Goal: Register for event/course

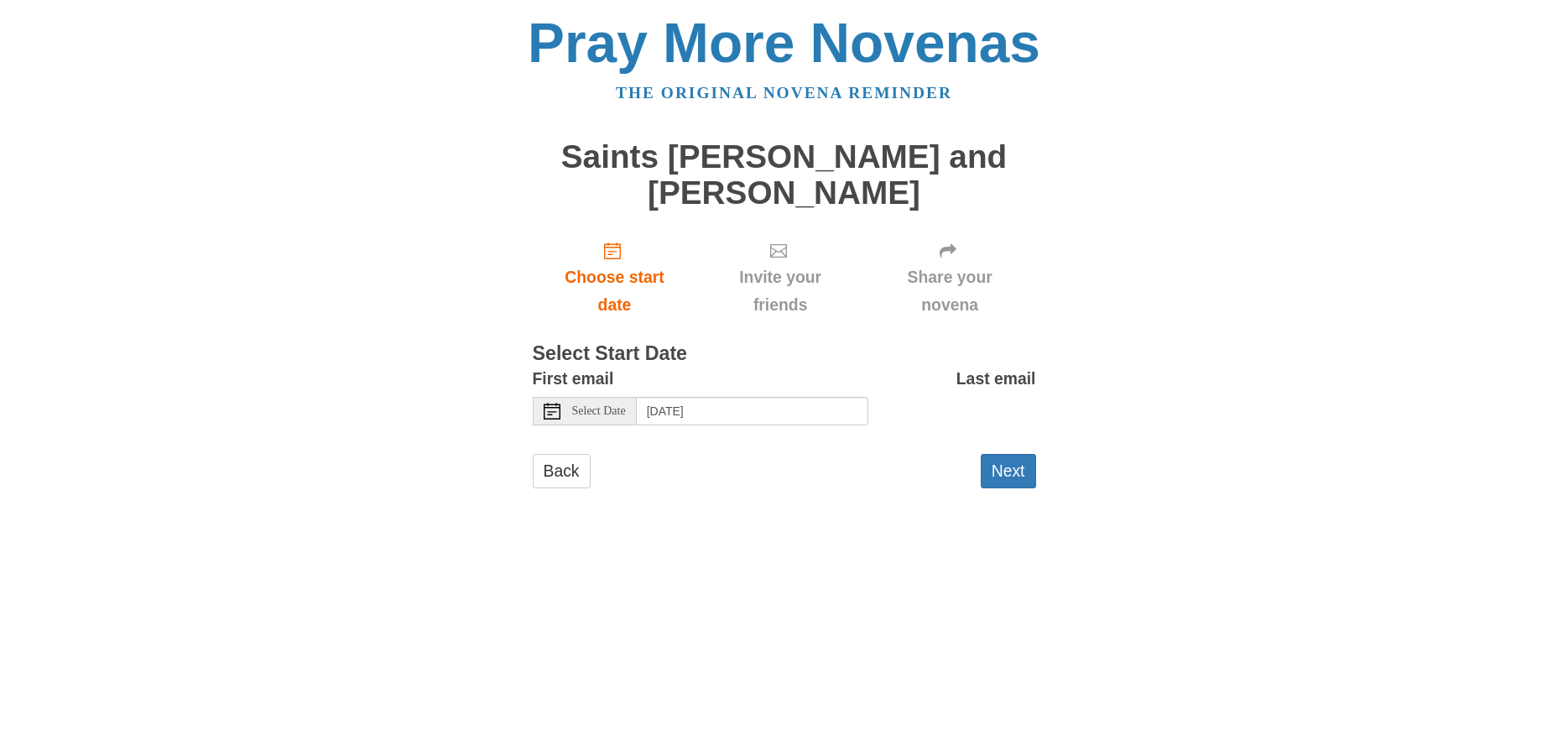
click at [557, 411] on icon at bounding box center [552, 411] width 17 height 17
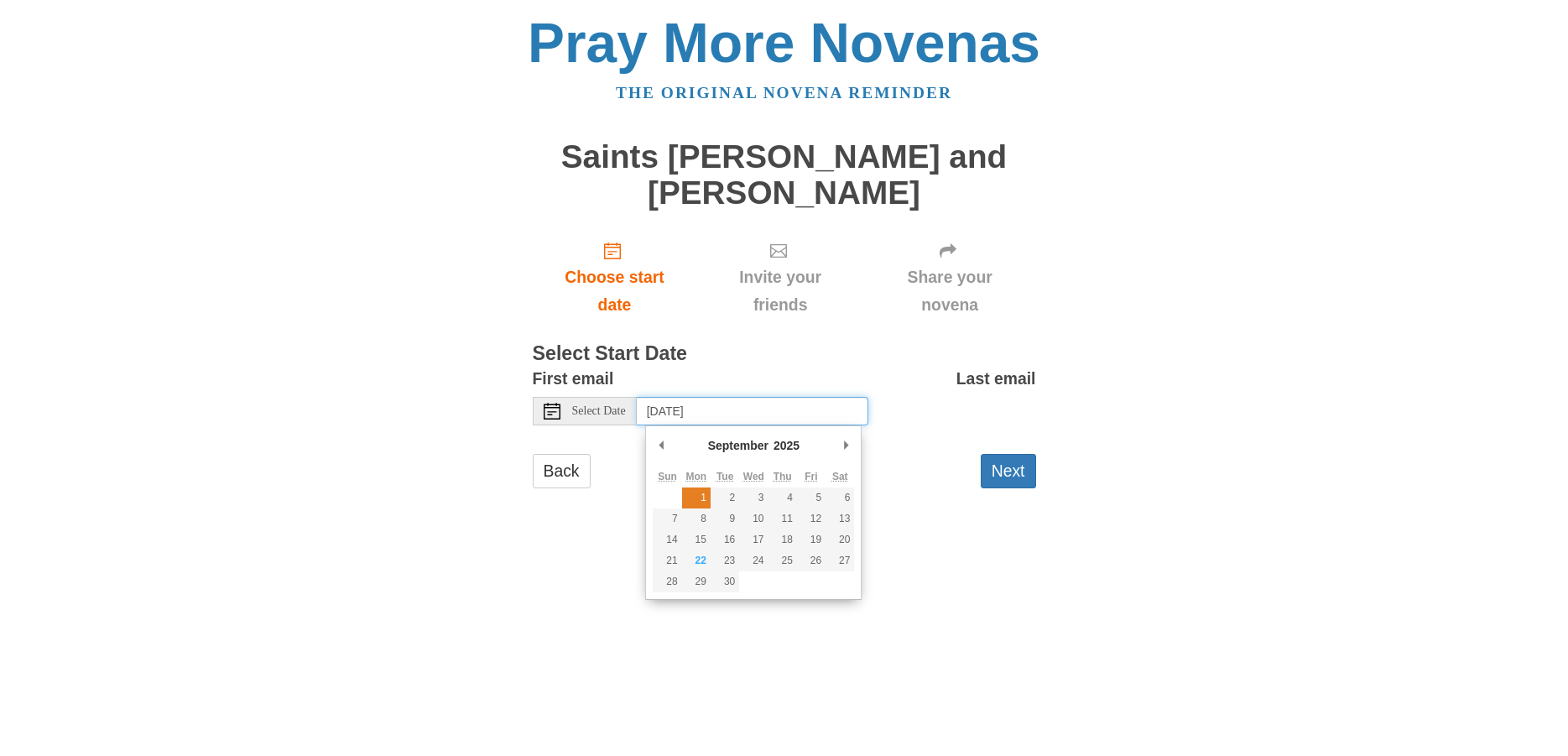
type input "Monday, September 1st"
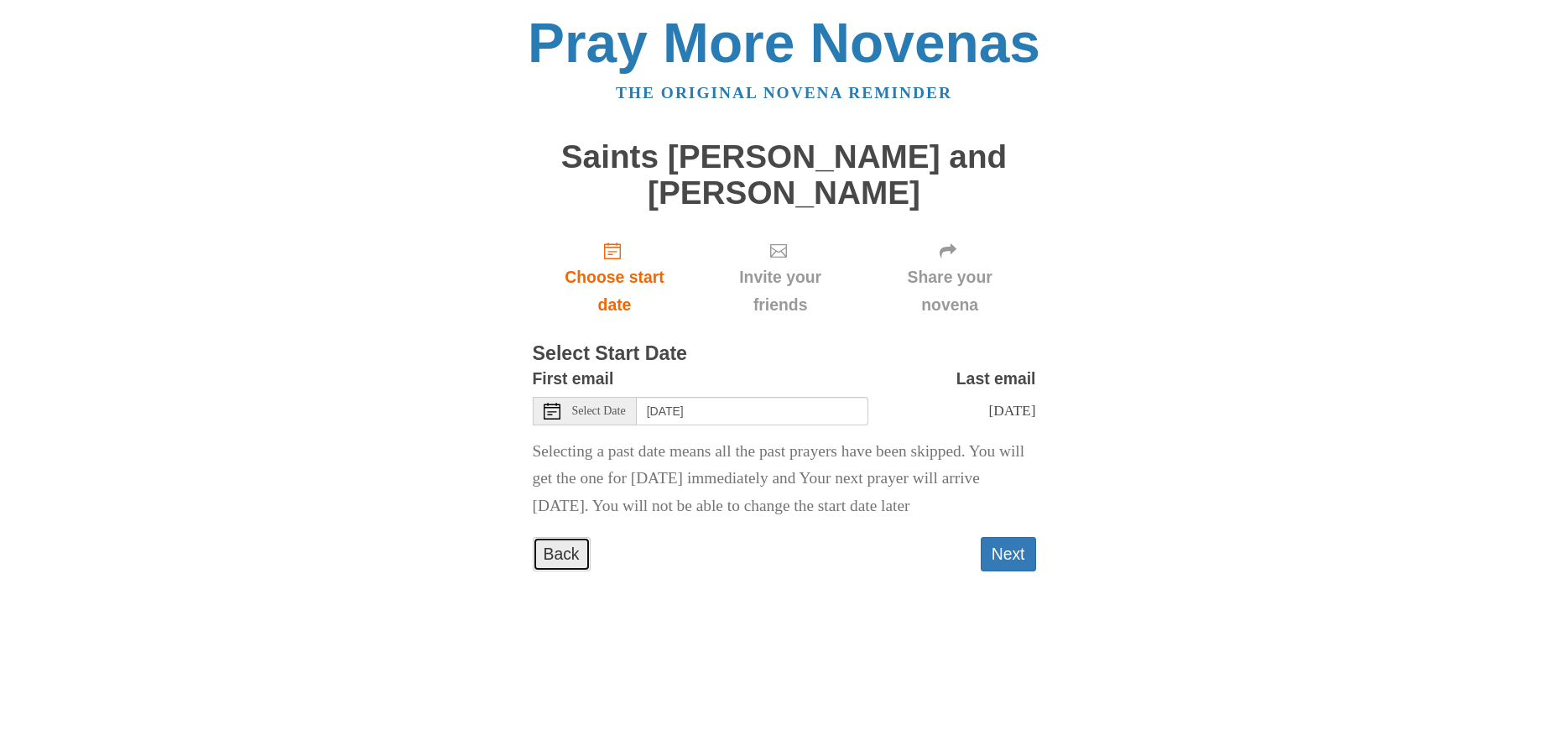
click at [568, 571] on link "Back" at bounding box center [561, 554] width 58 height 35
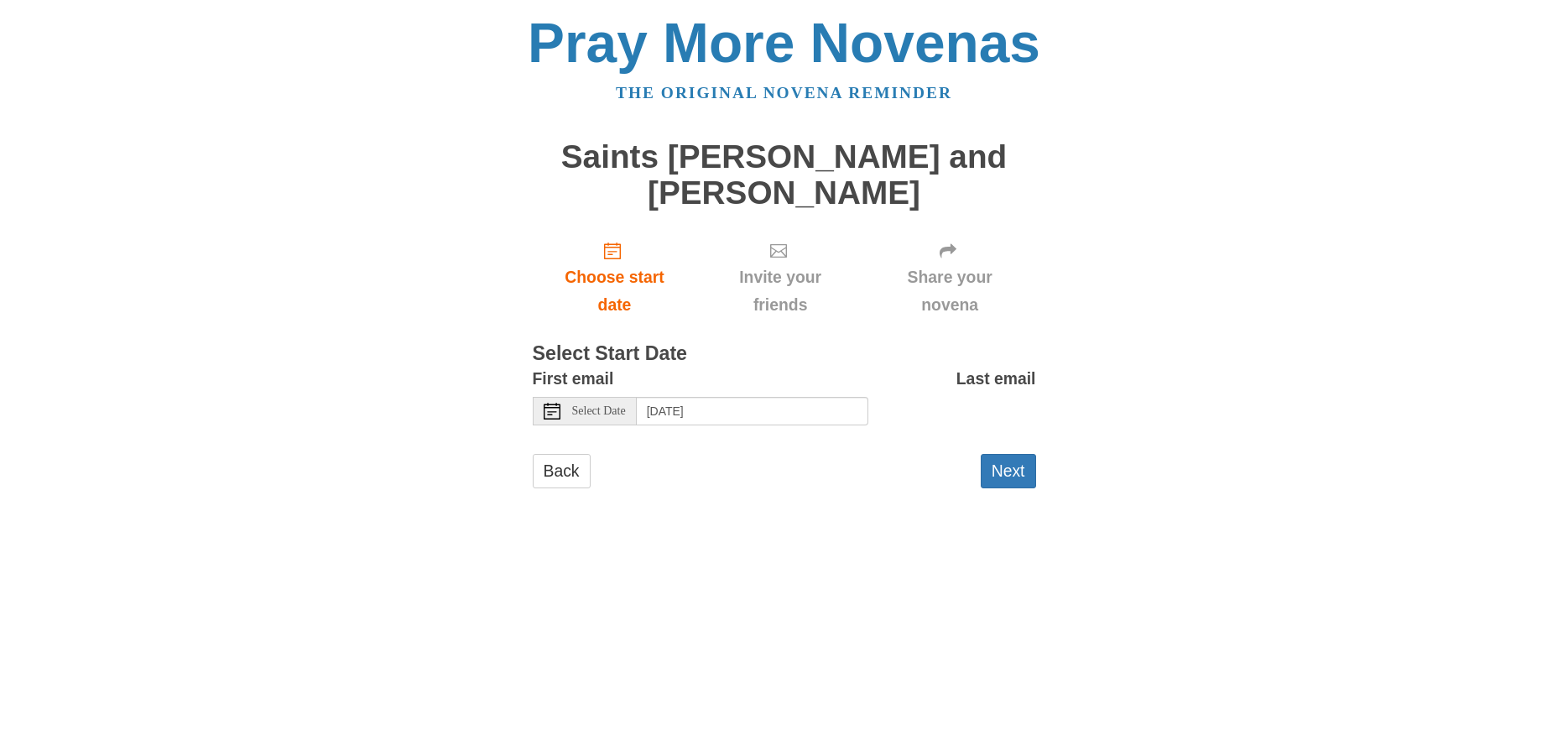
click at [549, 412] on icon at bounding box center [552, 411] width 17 height 17
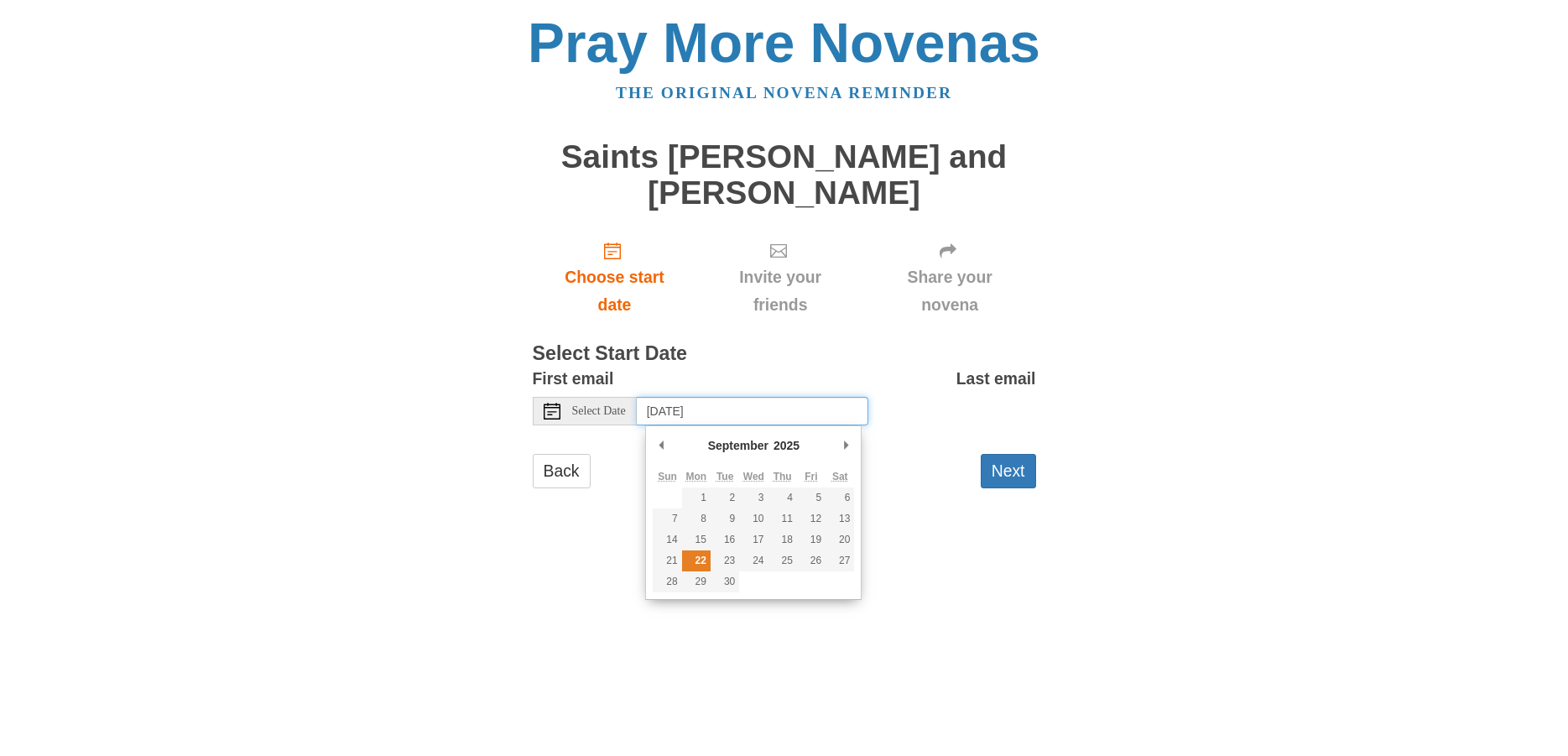
type input "[DATE]"
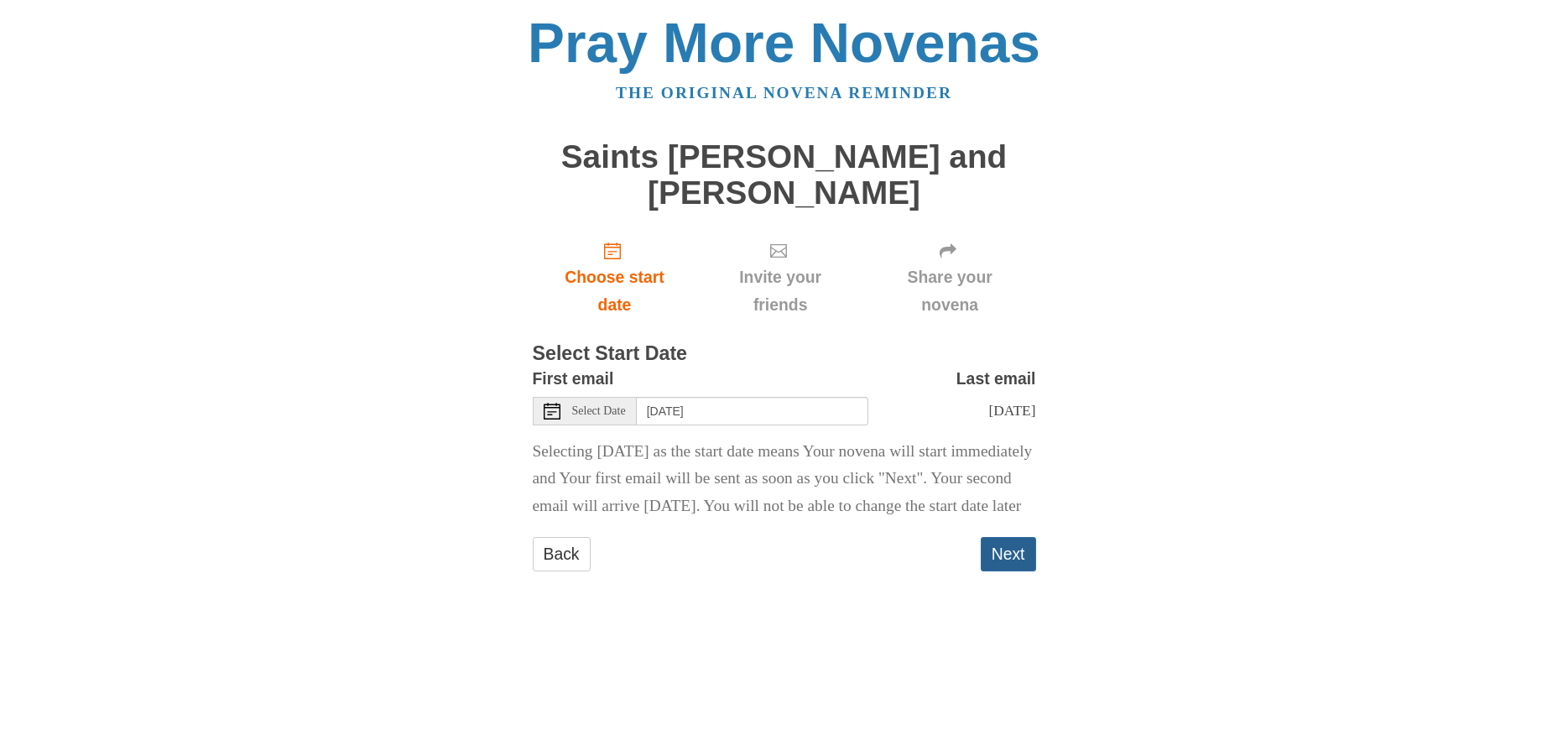
click at [1007, 571] on button "Next" at bounding box center [1007, 554] width 55 height 35
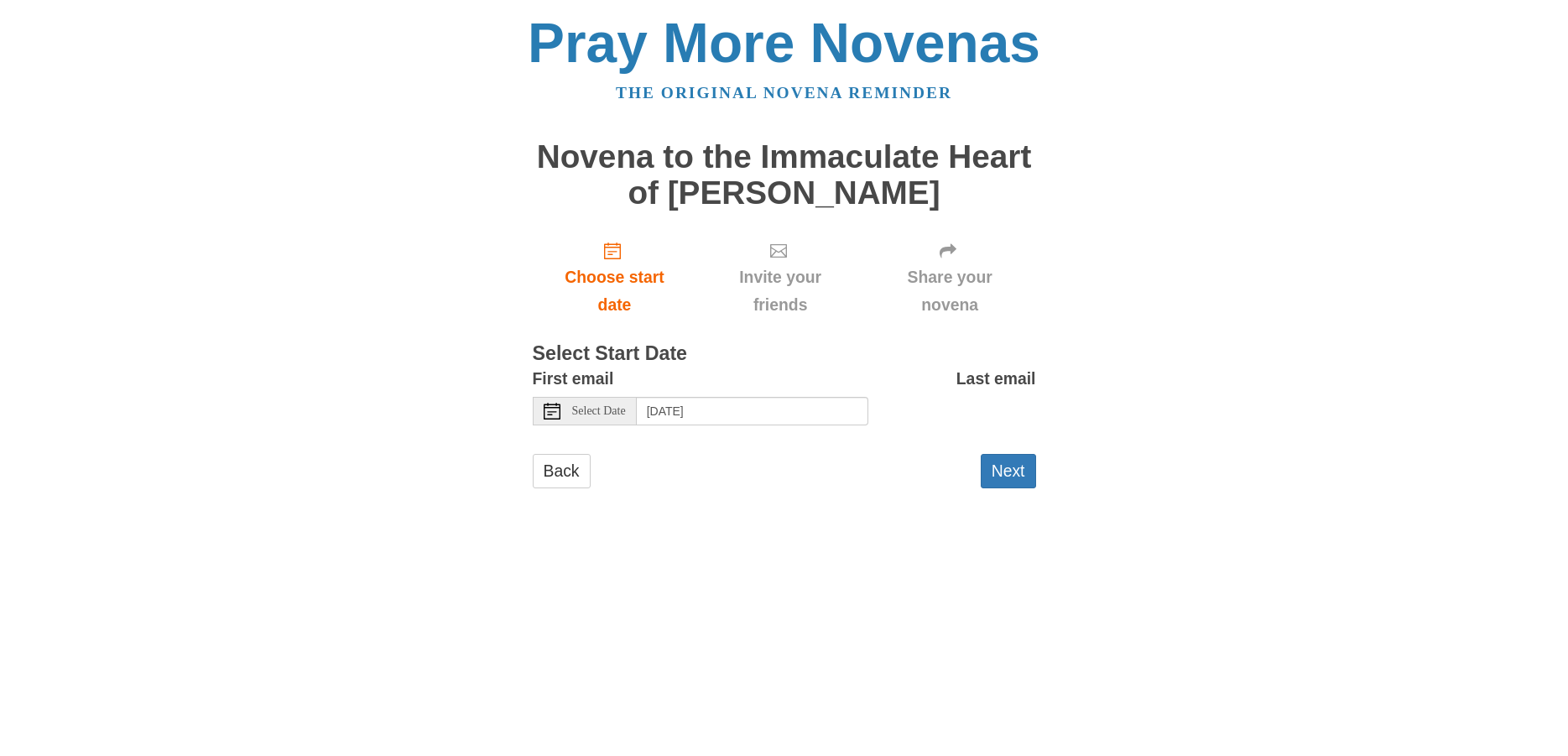
click at [584, 415] on span "Select Date" at bounding box center [598, 410] width 54 height 12
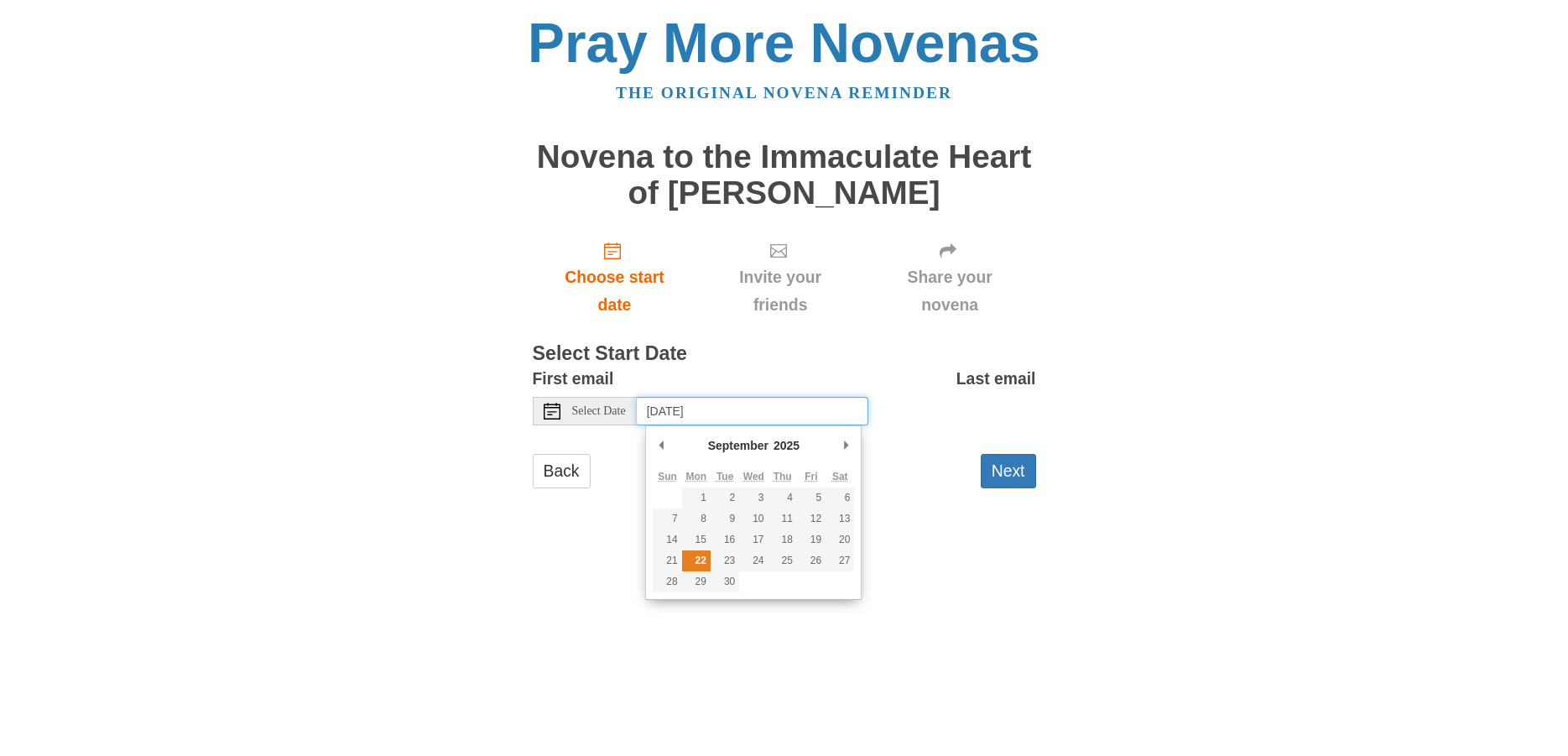
type input "[DATE]"
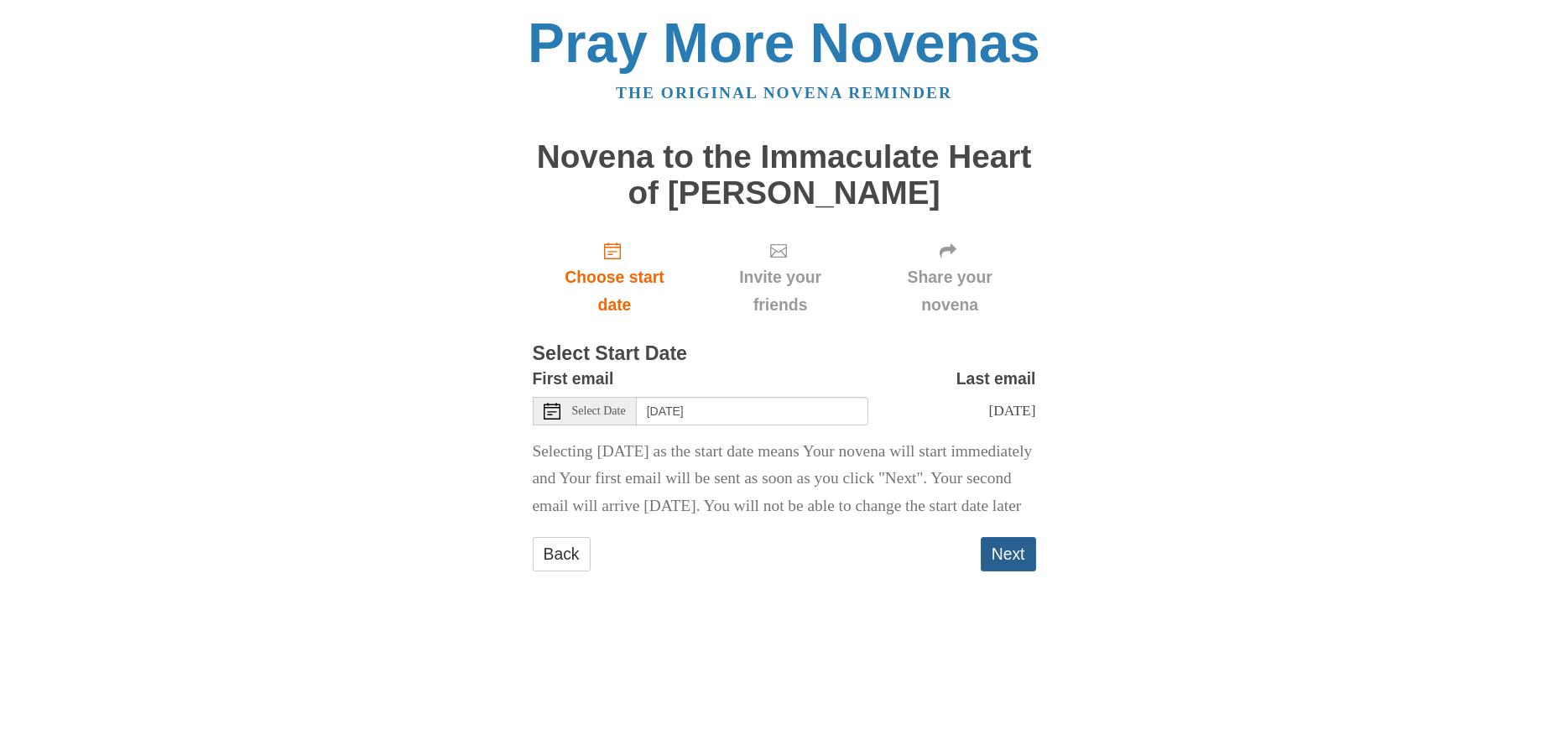
click at [1018, 571] on button "Next" at bounding box center [1007, 554] width 55 height 35
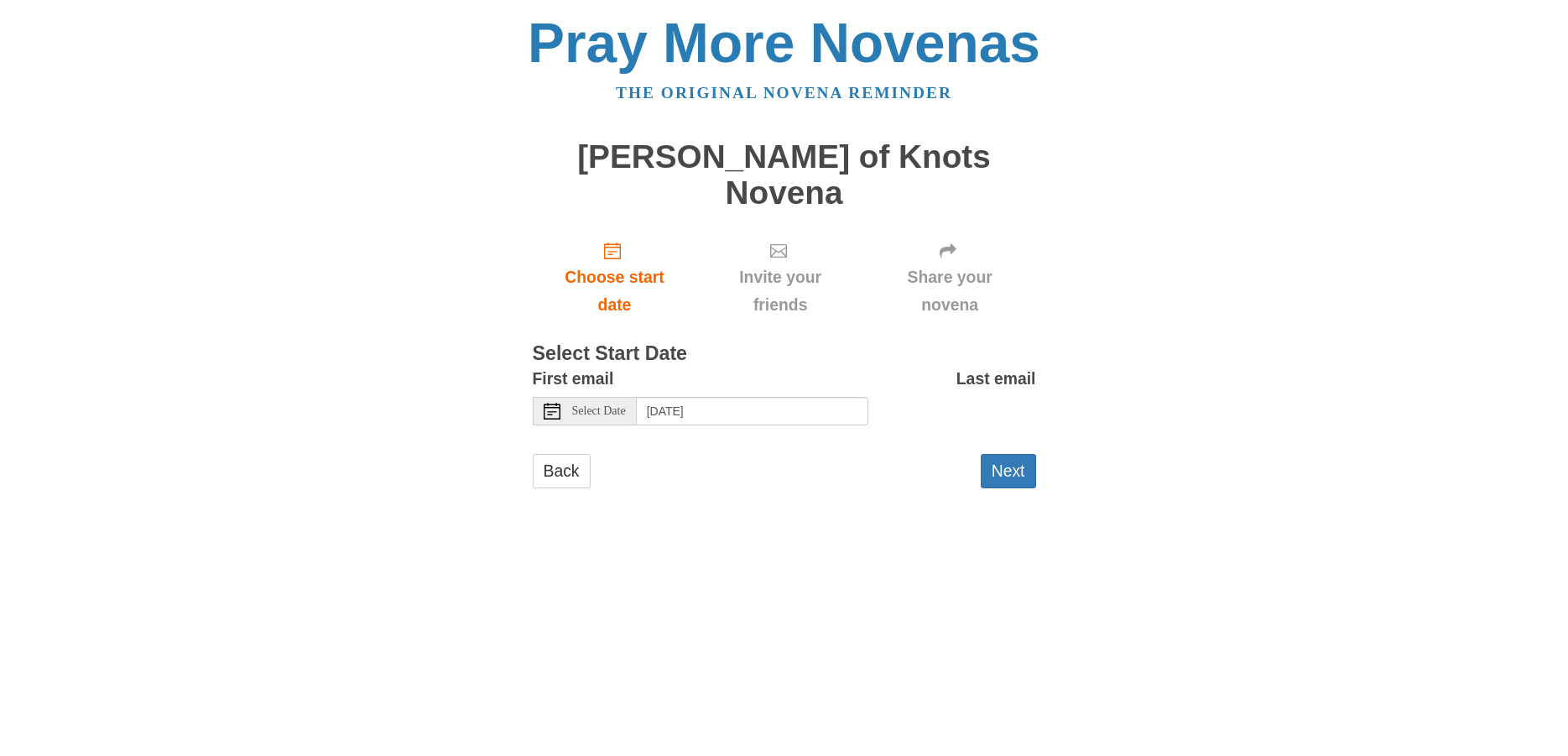
click at [589, 405] on span "Select Date" at bounding box center [598, 410] width 54 height 12
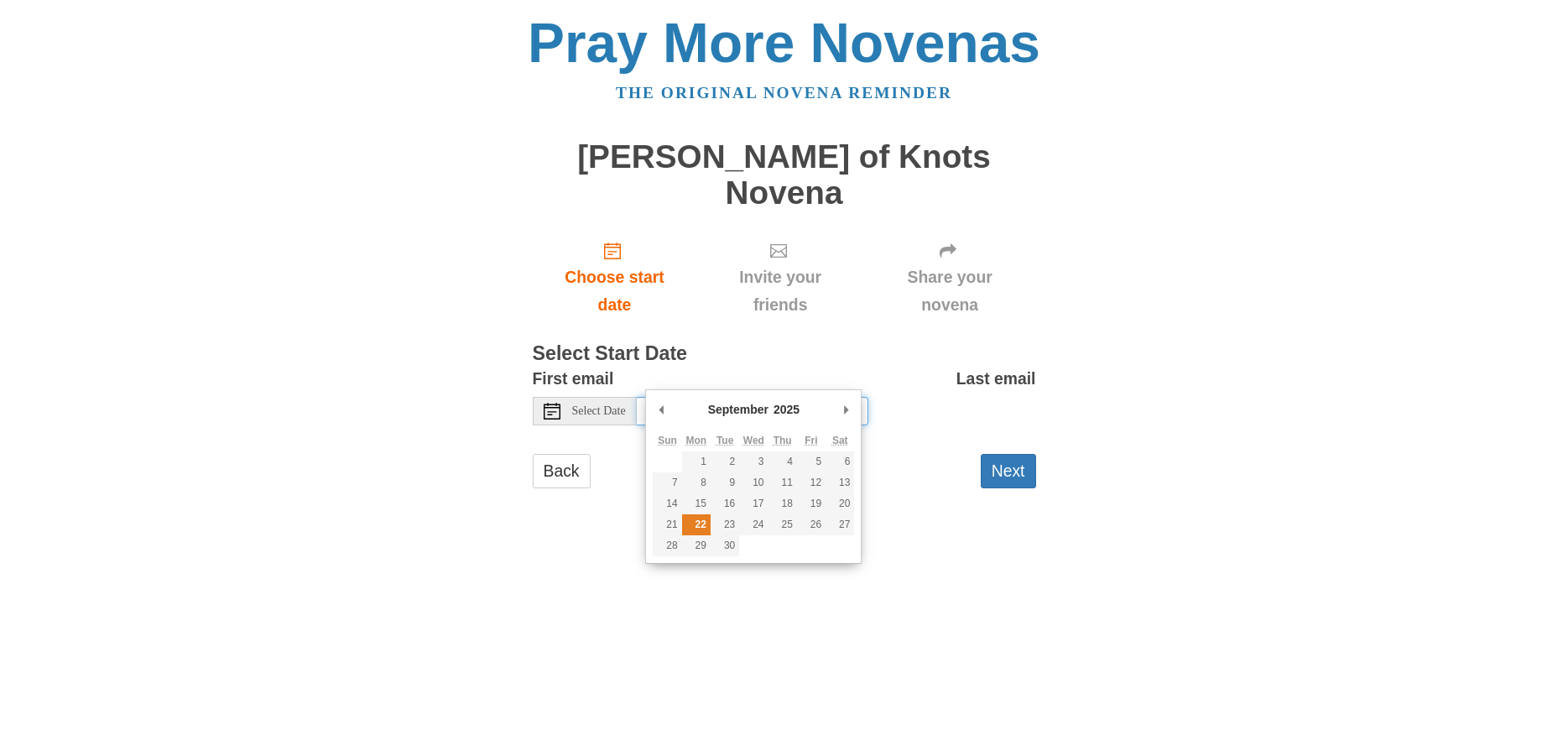
type input "Monday, September 22nd"
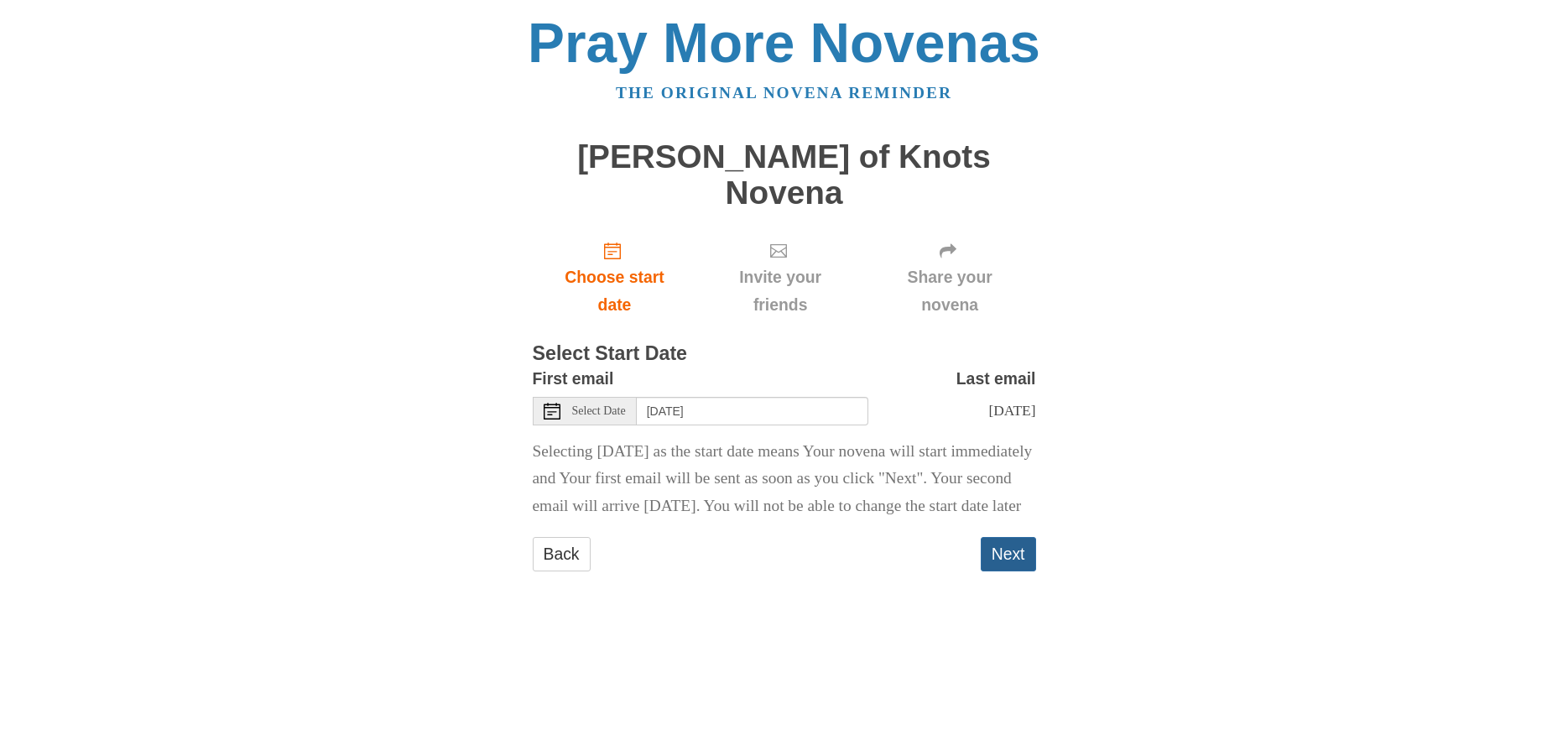
click at [998, 559] on button "Next" at bounding box center [1007, 554] width 55 height 35
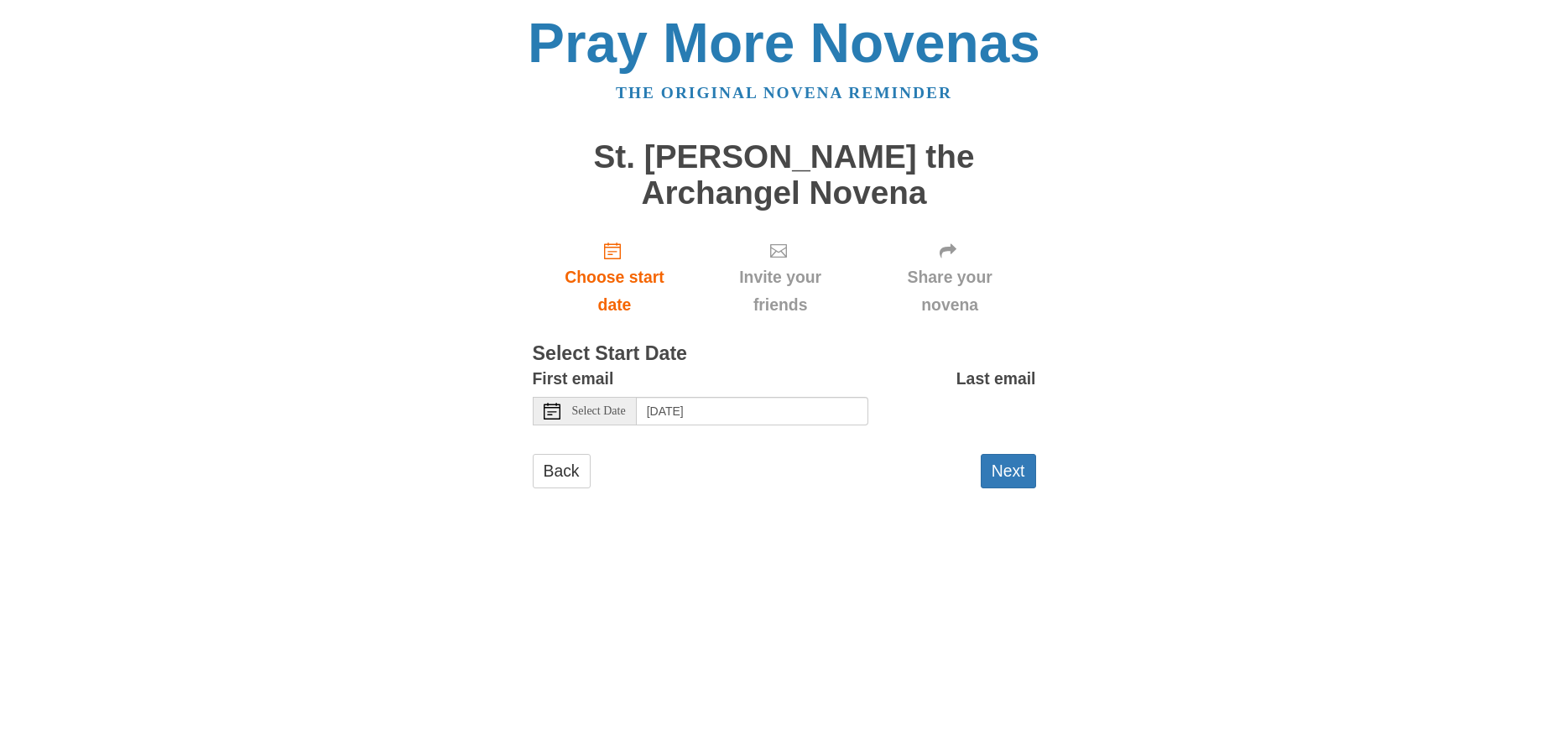
click at [585, 408] on span "Select Date" at bounding box center [598, 410] width 54 height 12
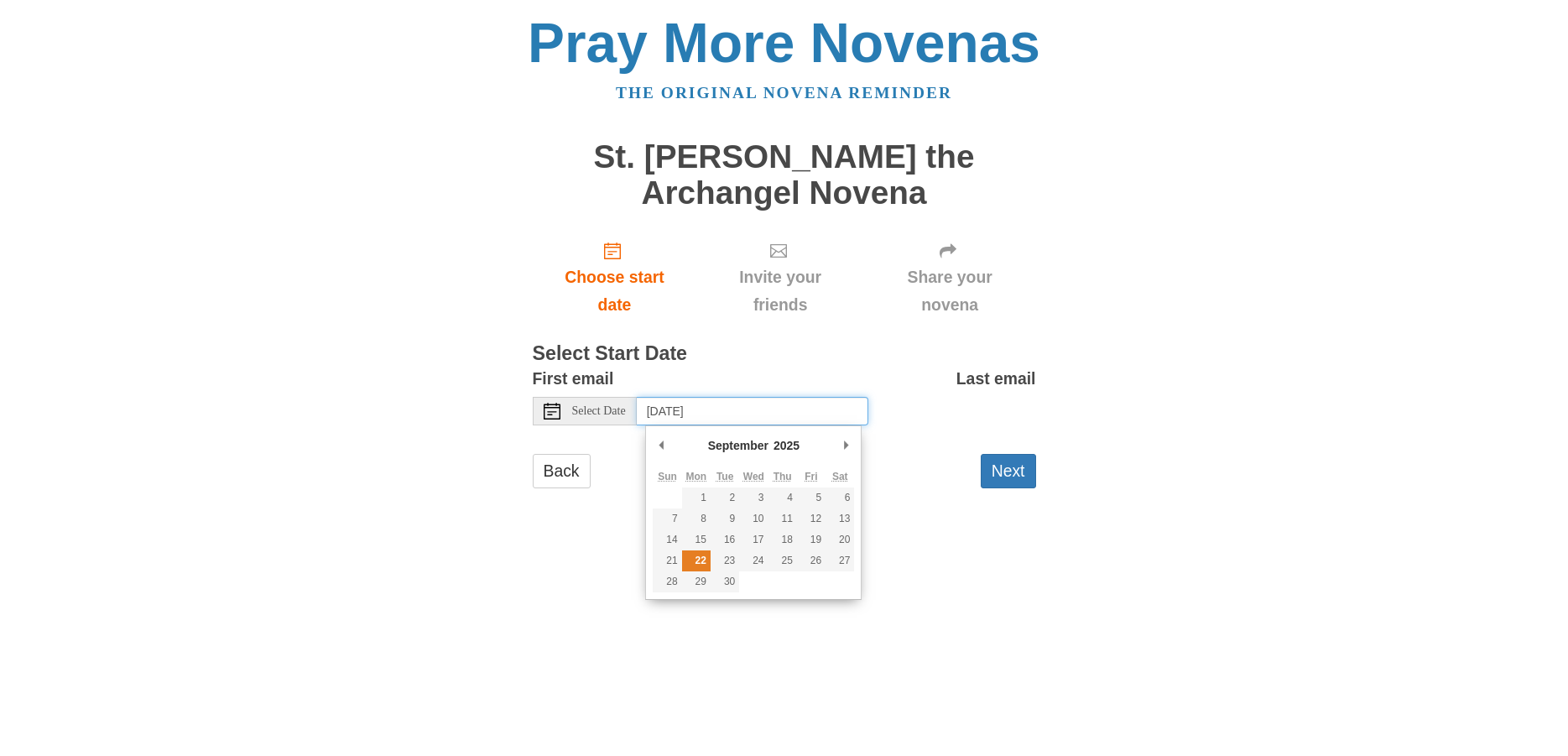
type input "Monday, September 22nd"
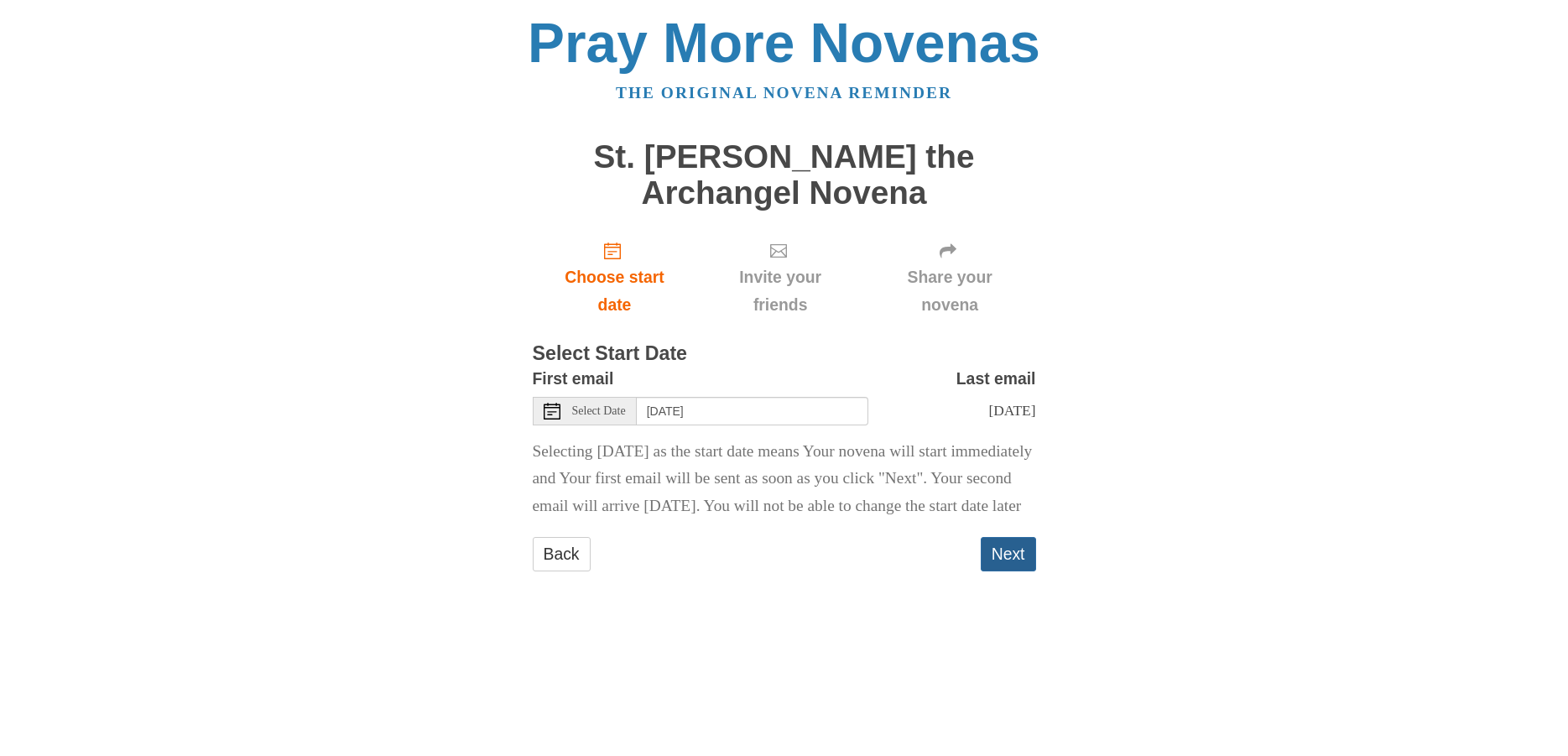
click at [1013, 571] on button "Next" at bounding box center [1007, 554] width 55 height 35
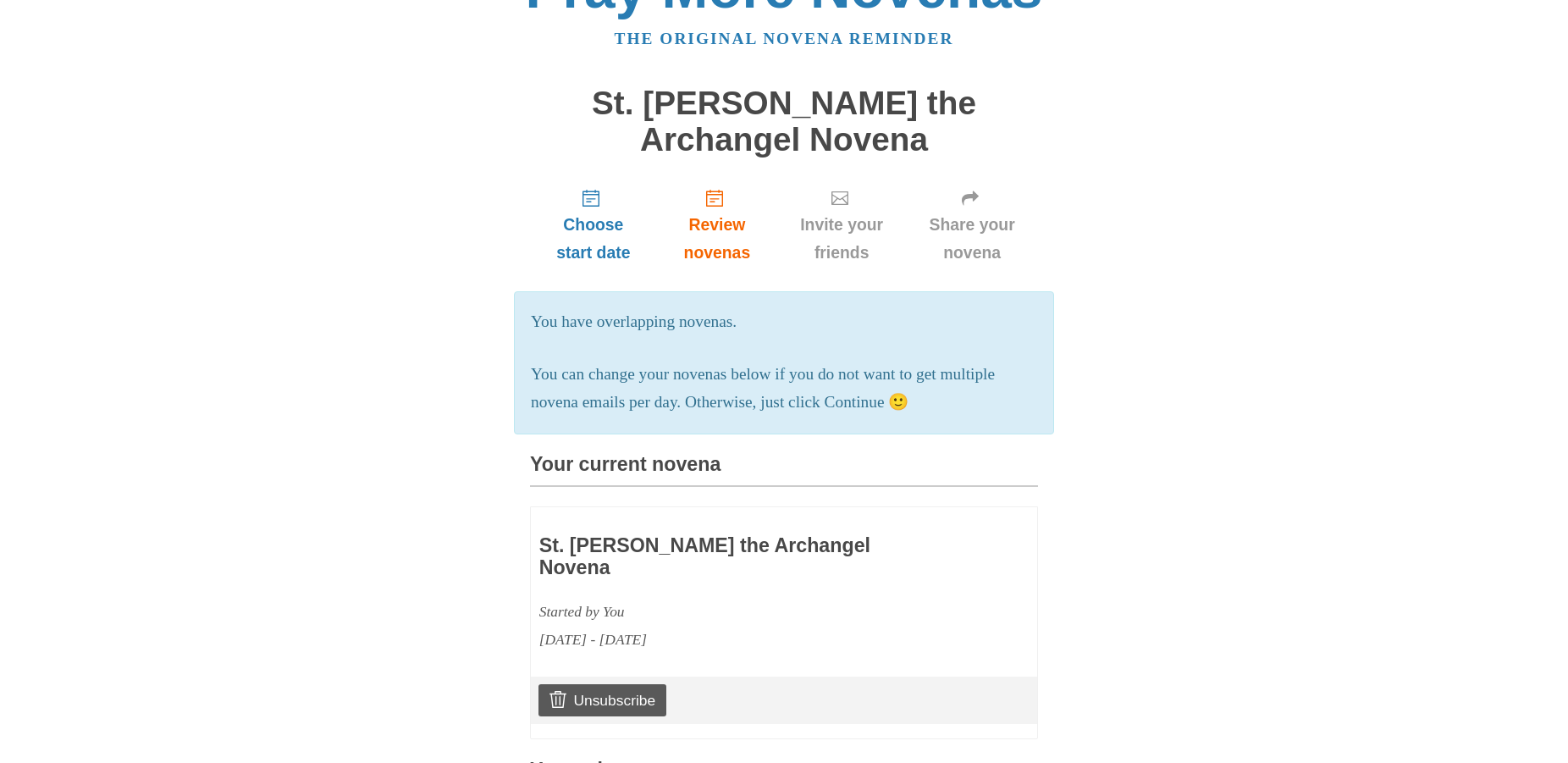
scroll to position [86, 0]
